Goal: Find specific page/section: Find specific page/section

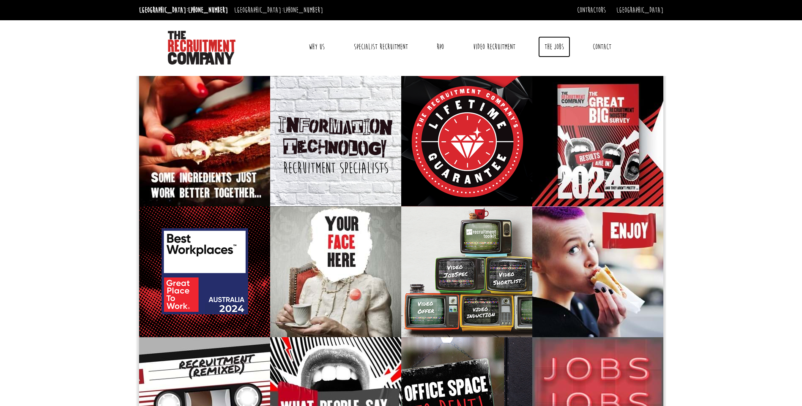
click at [551, 48] on link "The Jobs" at bounding box center [554, 46] width 32 height 21
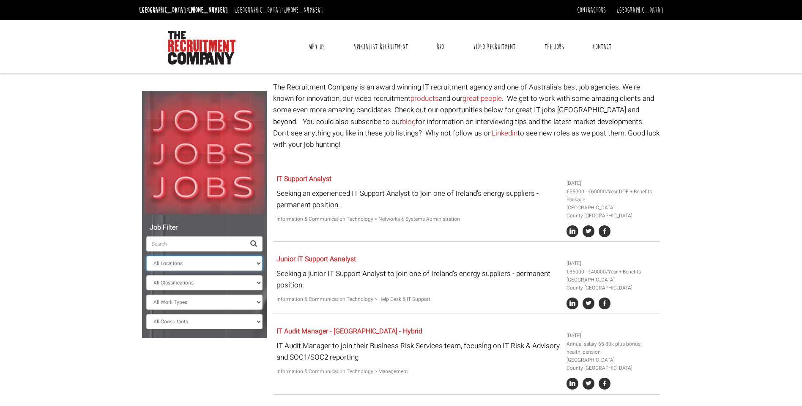
click at [257, 262] on select "All Locations [GEOGRAPHIC_DATA] [GEOGRAPHIC_DATA] [GEOGRAPHIC_DATA] [GEOGRAPHIC…" at bounding box center [204, 263] width 116 height 15
select select "[GEOGRAPHIC_DATA]"
click at [146, 256] on select "All Locations [GEOGRAPHIC_DATA] [GEOGRAPHIC_DATA] [GEOGRAPHIC_DATA] [GEOGRAPHIC…" at bounding box center [204, 263] width 116 height 15
